Goal: Find specific page/section: Find specific page/section

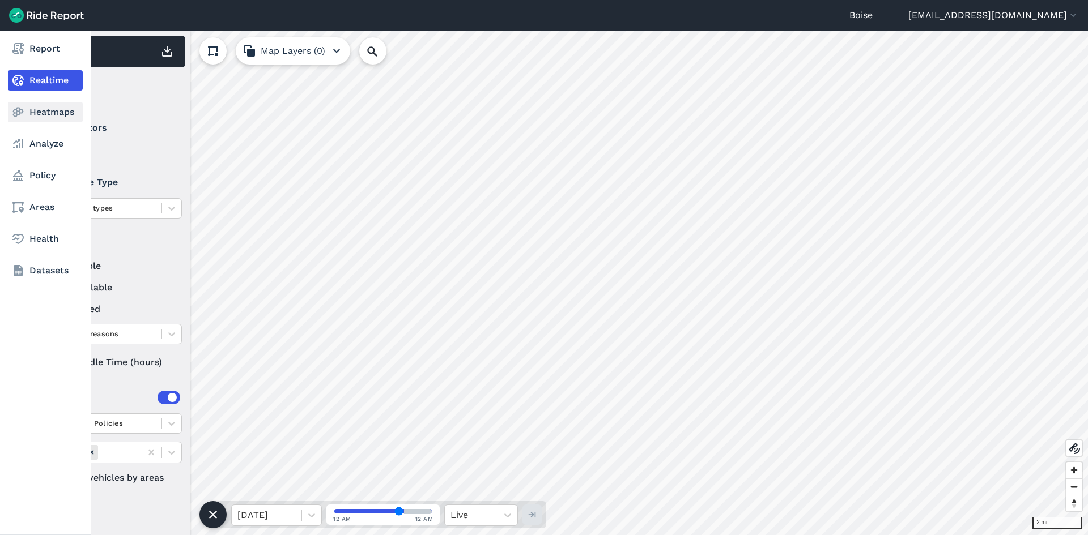
click at [25, 110] on link "Heatmaps" at bounding box center [45, 112] width 75 height 20
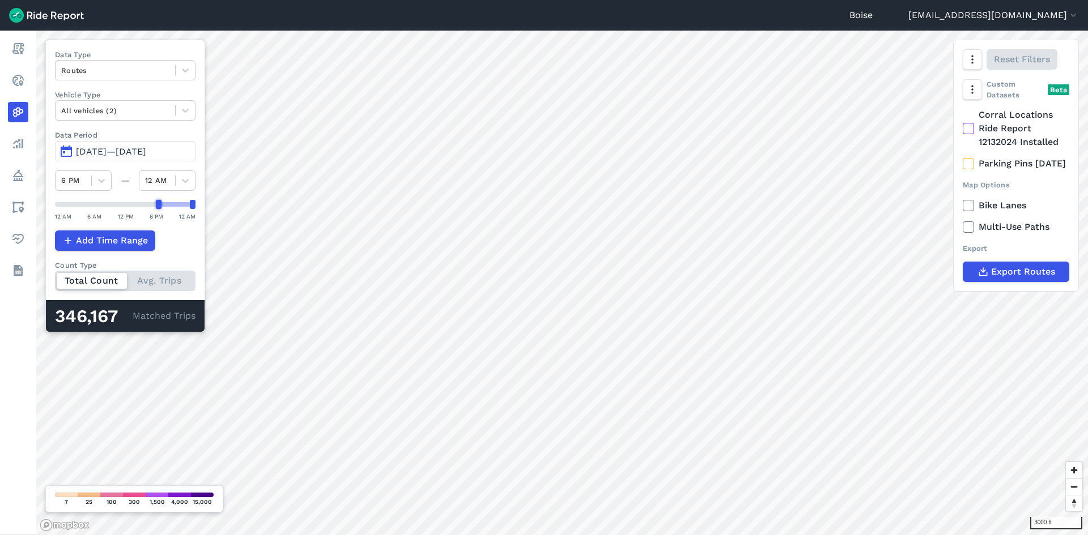
drag, startPoint x: 56, startPoint y: 207, endPoint x: 157, endPoint y: 206, distance: 100.8
click at [157, 206] on div at bounding box center [159, 204] width 6 height 9
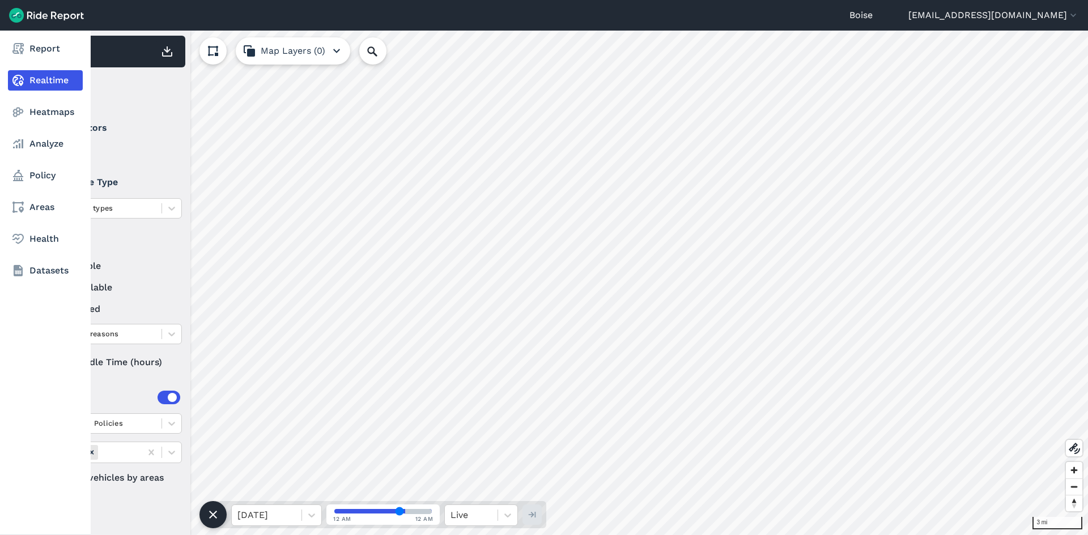
click at [7, 117] on nav "Report Realtime Heatmaps Analyze Policy Areas Health Datasets" at bounding box center [45, 160] width 91 height 258
click at [36, 146] on link "Analyze" at bounding box center [45, 144] width 75 height 20
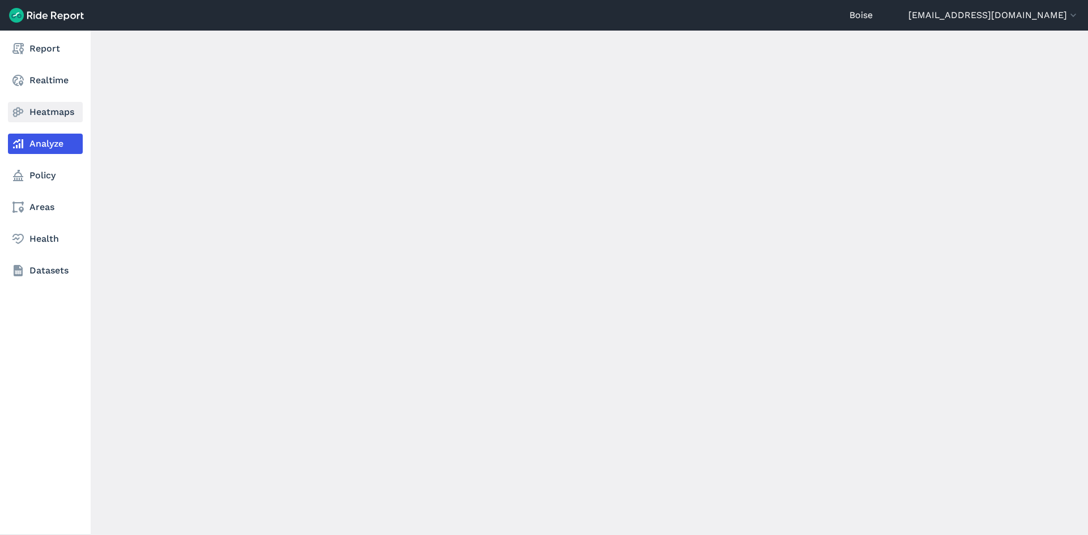
click at [48, 119] on link "Heatmaps" at bounding box center [45, 112] width 75 height 20
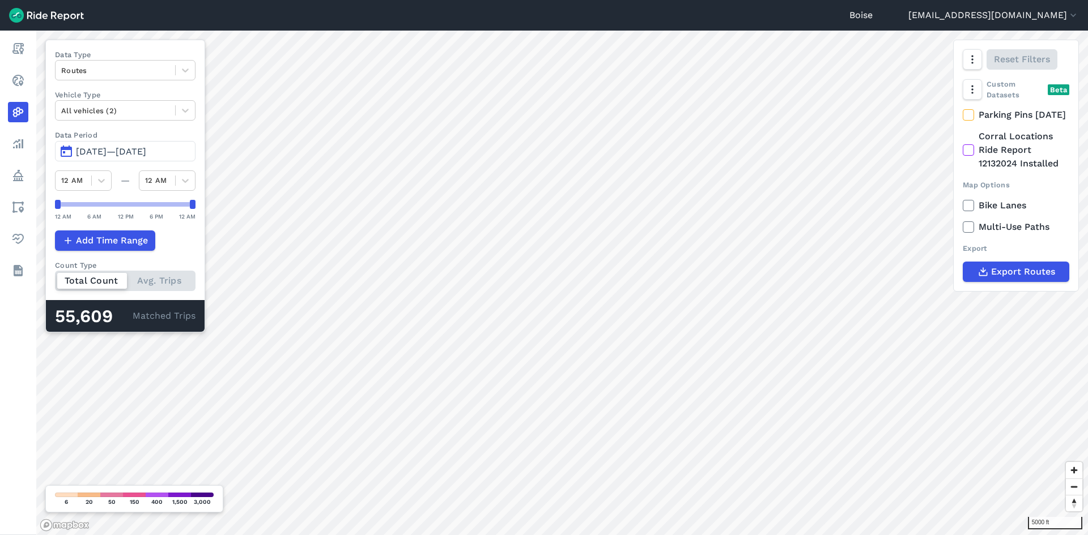
click at [118, 151] on span "[DATE]—[DATE]" at bounding box center [111, 151] width 70 height 11
click at [146, 149] on span "[DATE]—[DATE]" at bounding box center [111, 151] width 70 height 11
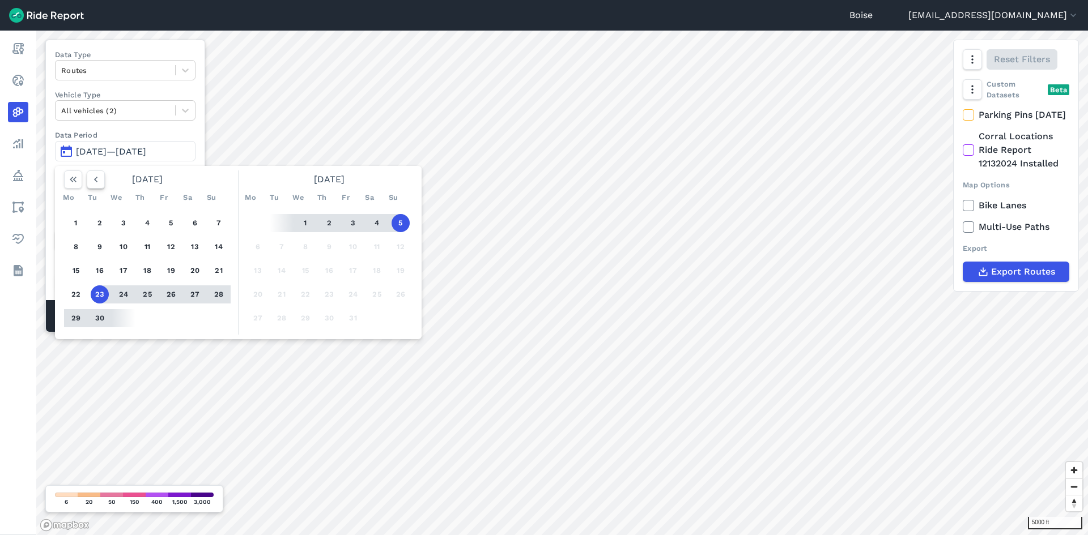
click at [102, 181] on button "button" at bounding box center [96, 179] width 18 height 18
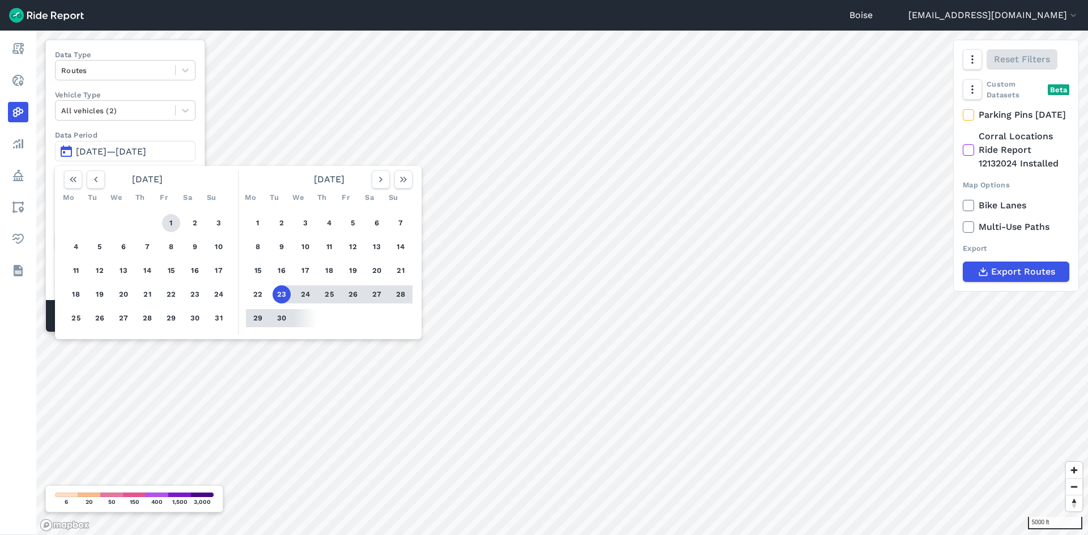
click at [165, 227] on button "1" at bounding box center [171, 223] width 18 height 18
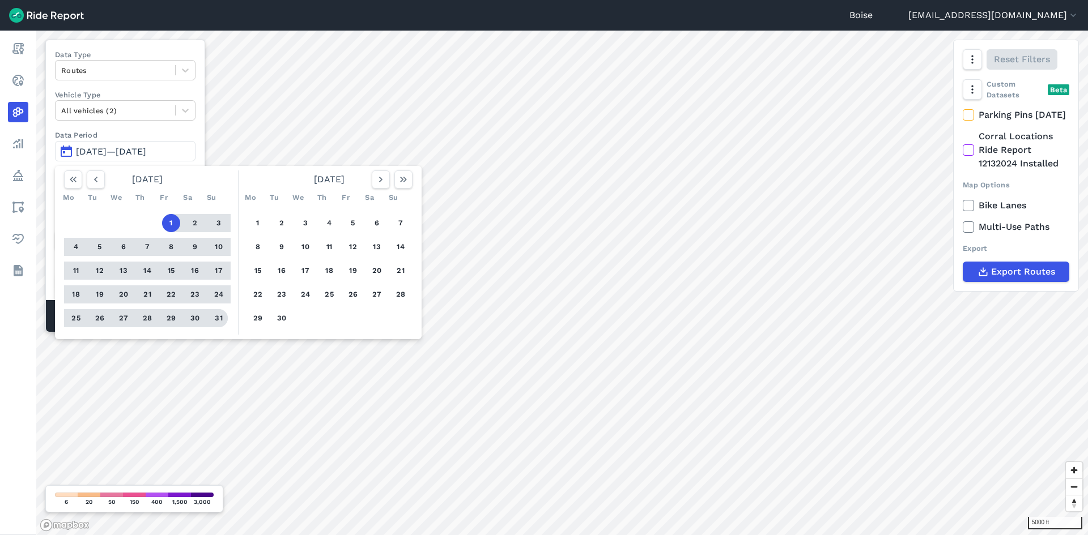
click at [223, 317] on button "31" at bounding box center [219, 318] width 18 height 18
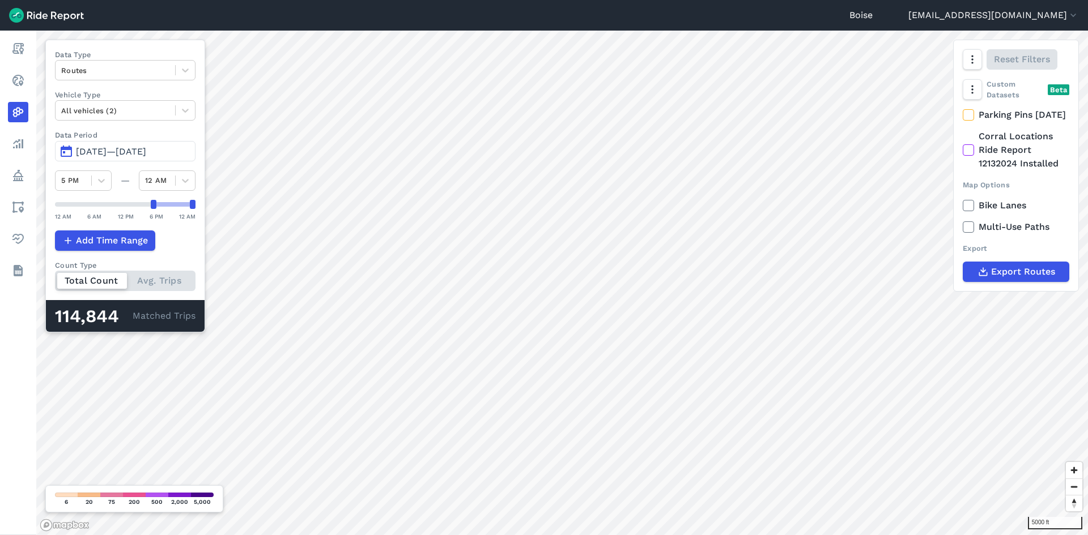
drag, startPoint x: 57, startPoint y: 204, endPoint x: 154, endPoint y: 211, distance: 97.7
click at [154, 211] on div "12 AM 6 AM 12 PM 6 PM 12 AM" at bounding box center [125, 211] width 140 height 22
